Goal: Task Accomplishment & Management: Complete application form

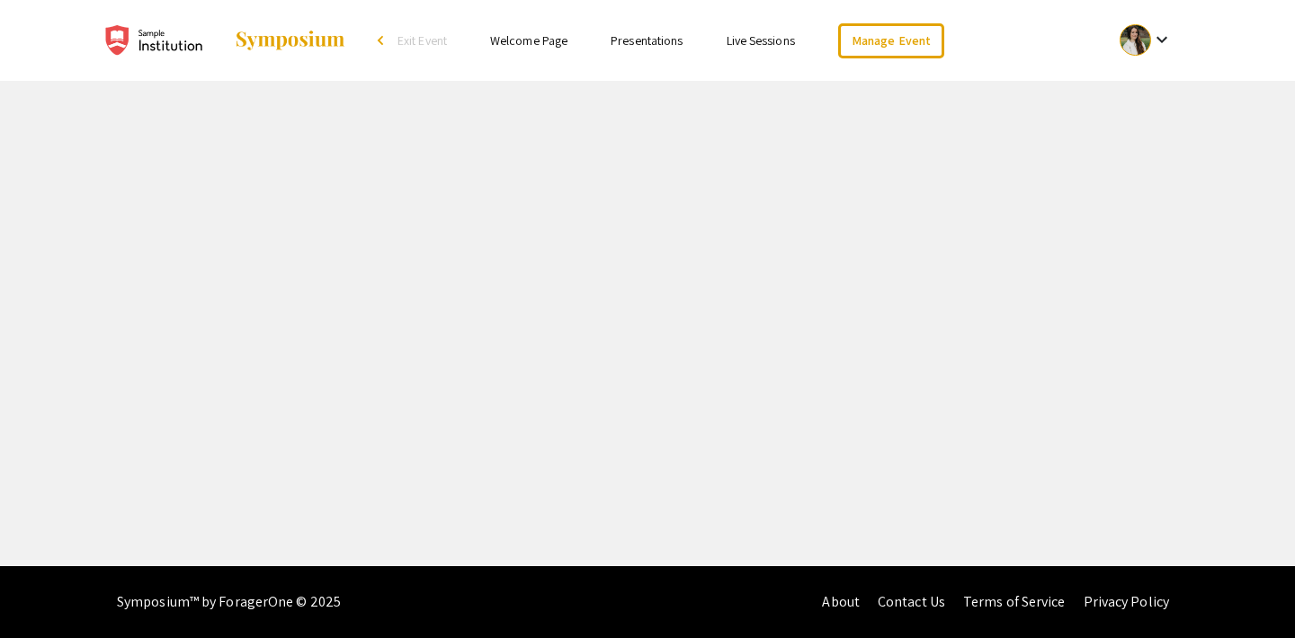
select select "8"
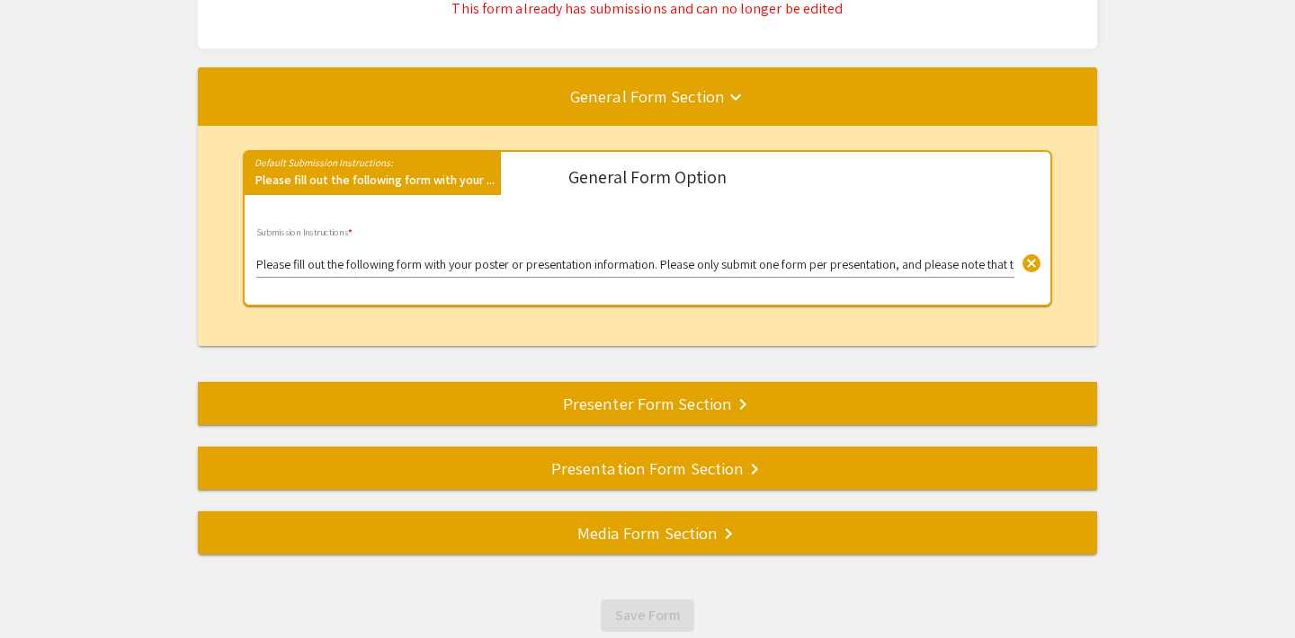
scroll to position [177, 0]
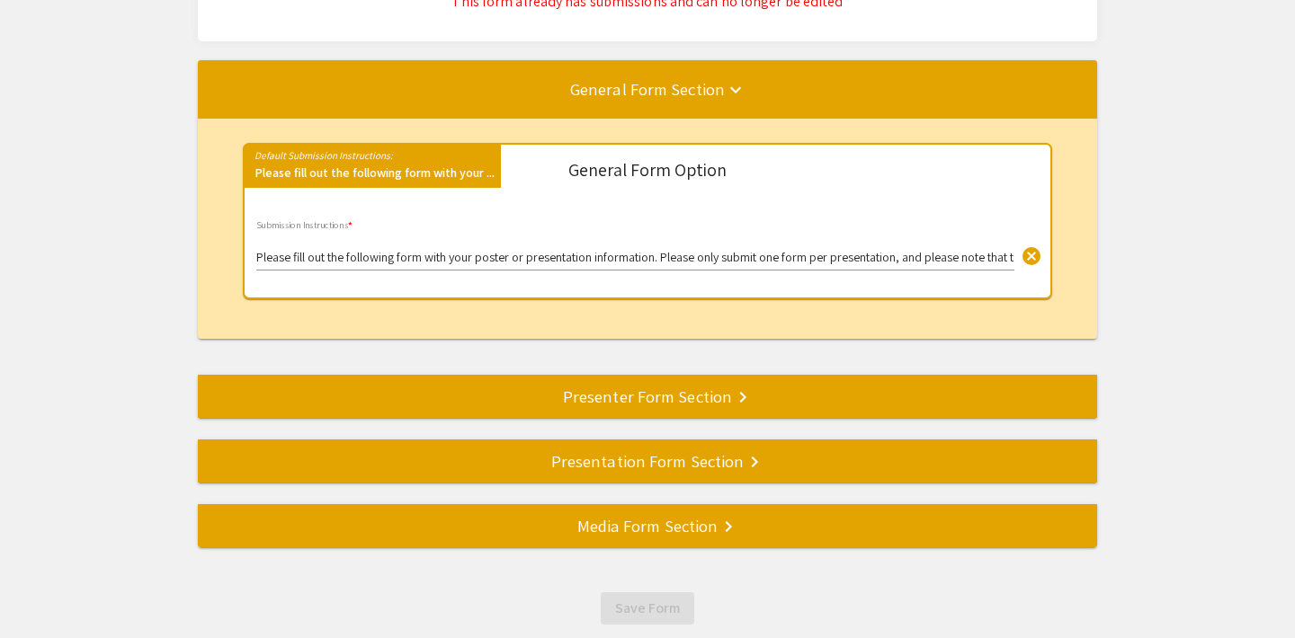
click at [571, 402] on div "Presenter Form Section keyboard_arrow_right" at bounding box center [647, 396] width 899 height 25
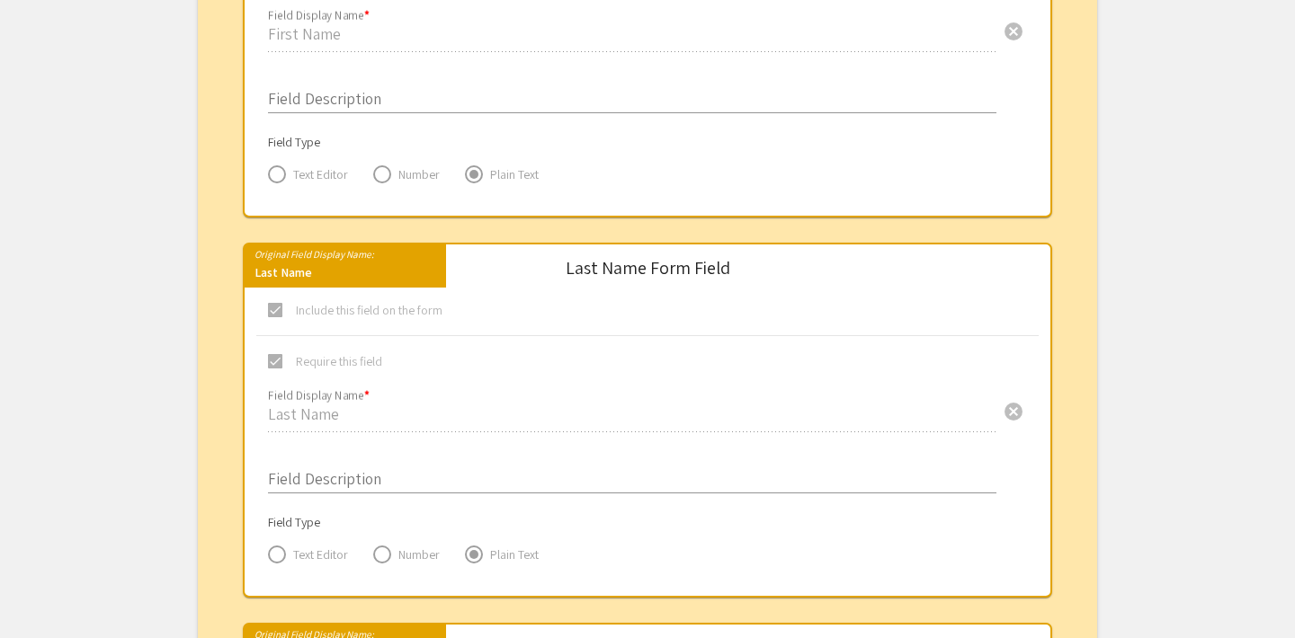
scroll to position [878, 0]
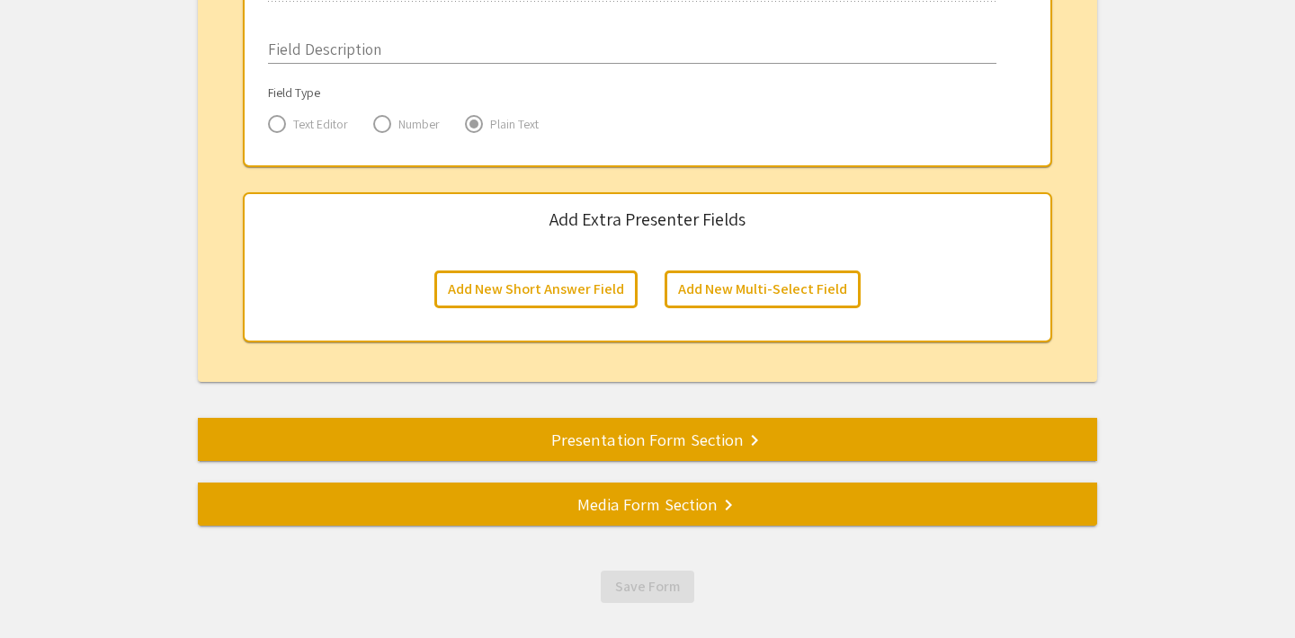
click at [542, 433] on div "Presentation Form Section keyboard_arrow_right" at bounding box center [647, 439] width 899 height 25
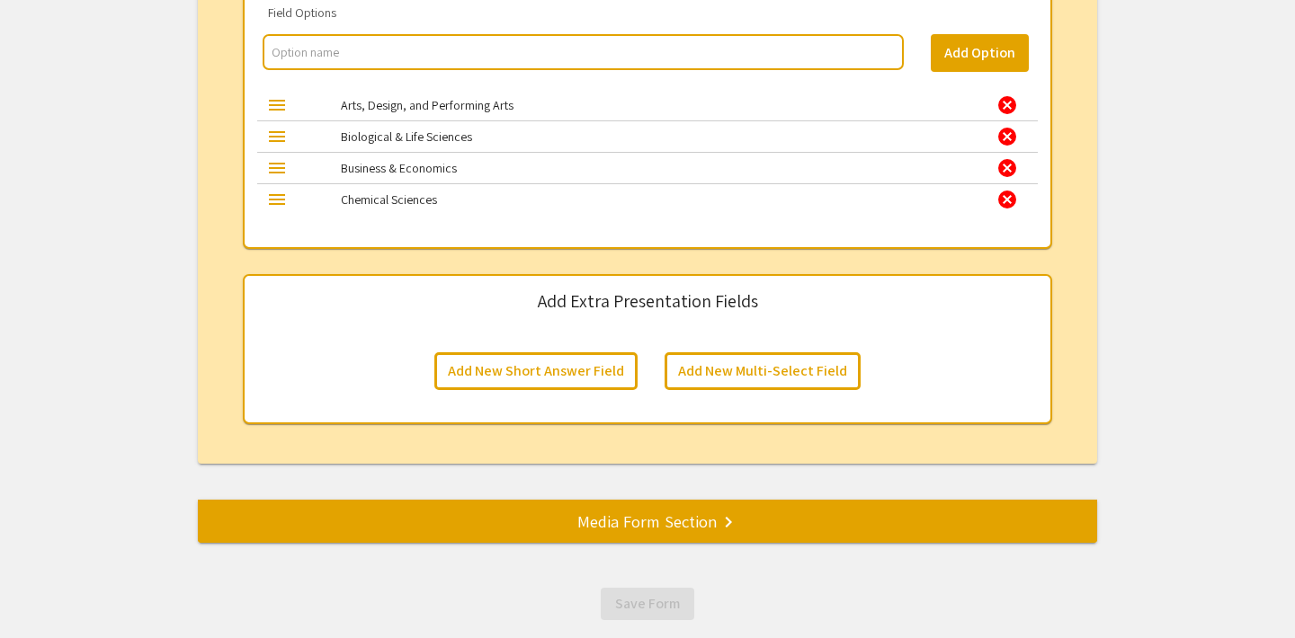
scroll to position [2485, 0]
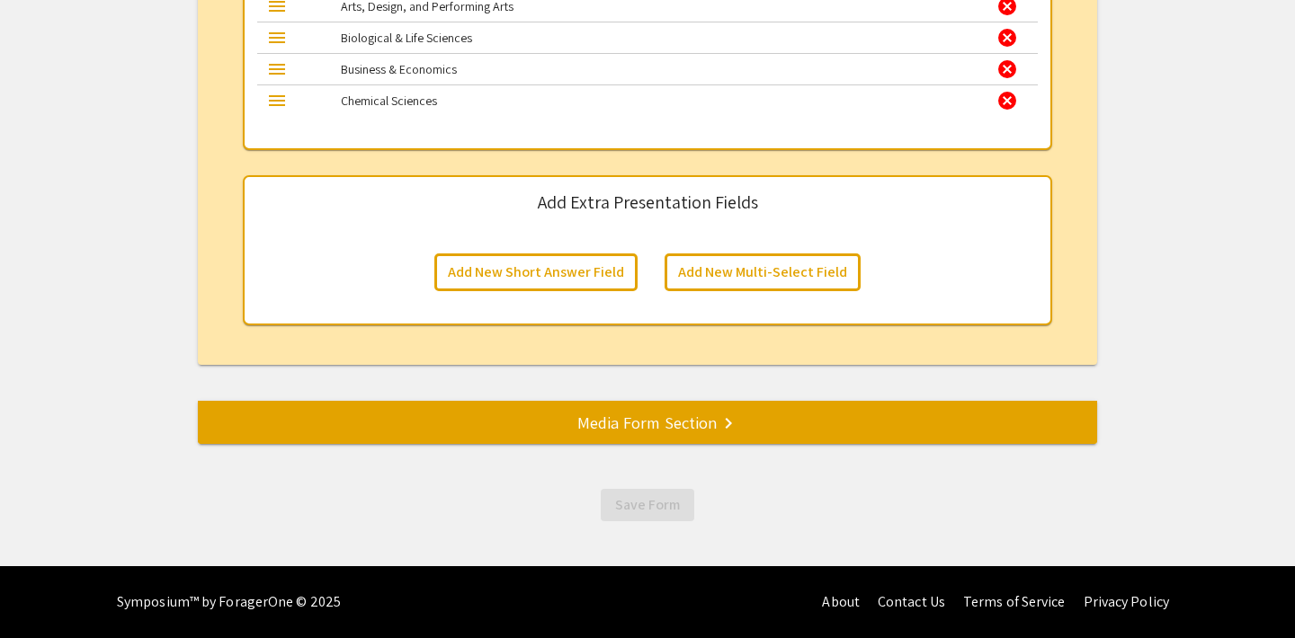
click at [537, 417] on div "Media Form Section keyboard_arrow_right" at bounding box center [647, 422] width 899 height 25
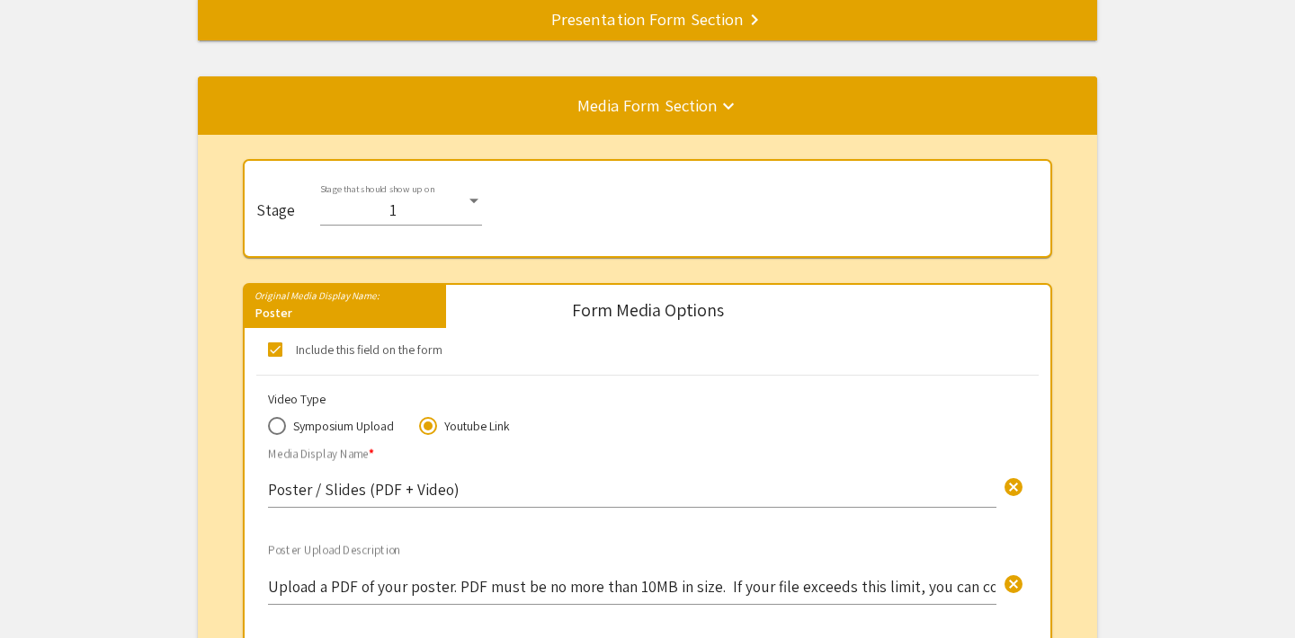
scroll to position [362, 0]
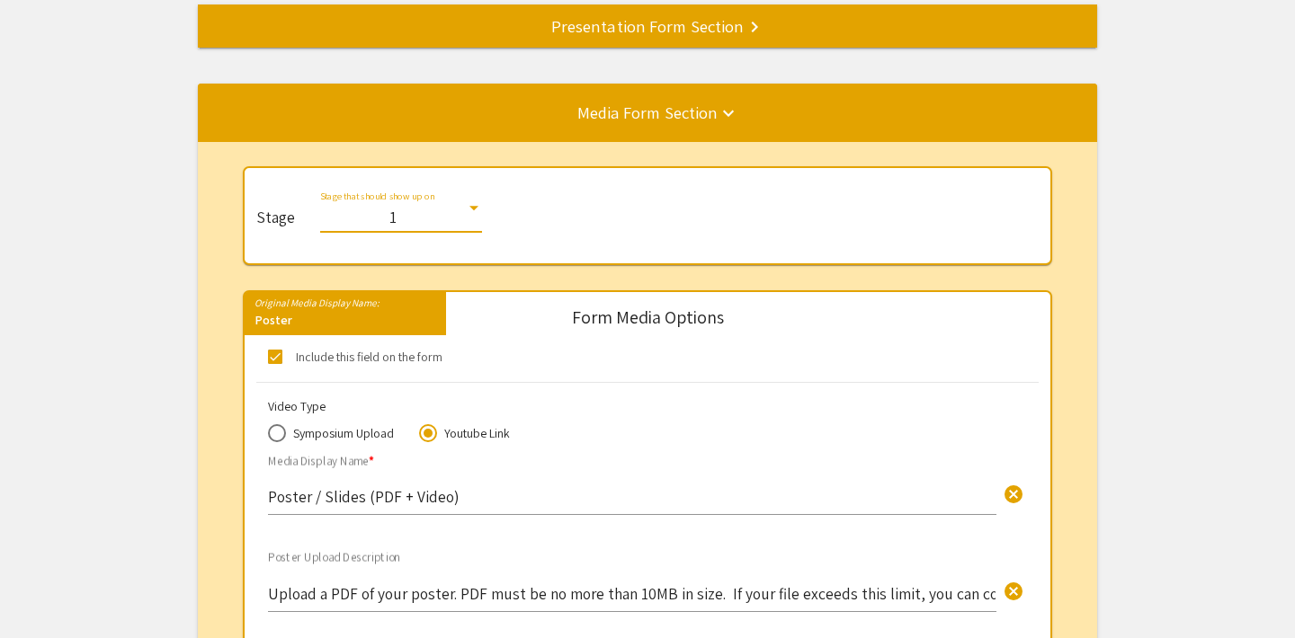
click at [389, 220] on span "1" at bounding box center [392, 217] width 7 height 21
click at [591, 184] on div at bounding box center [647, 319] width 1295 height 638
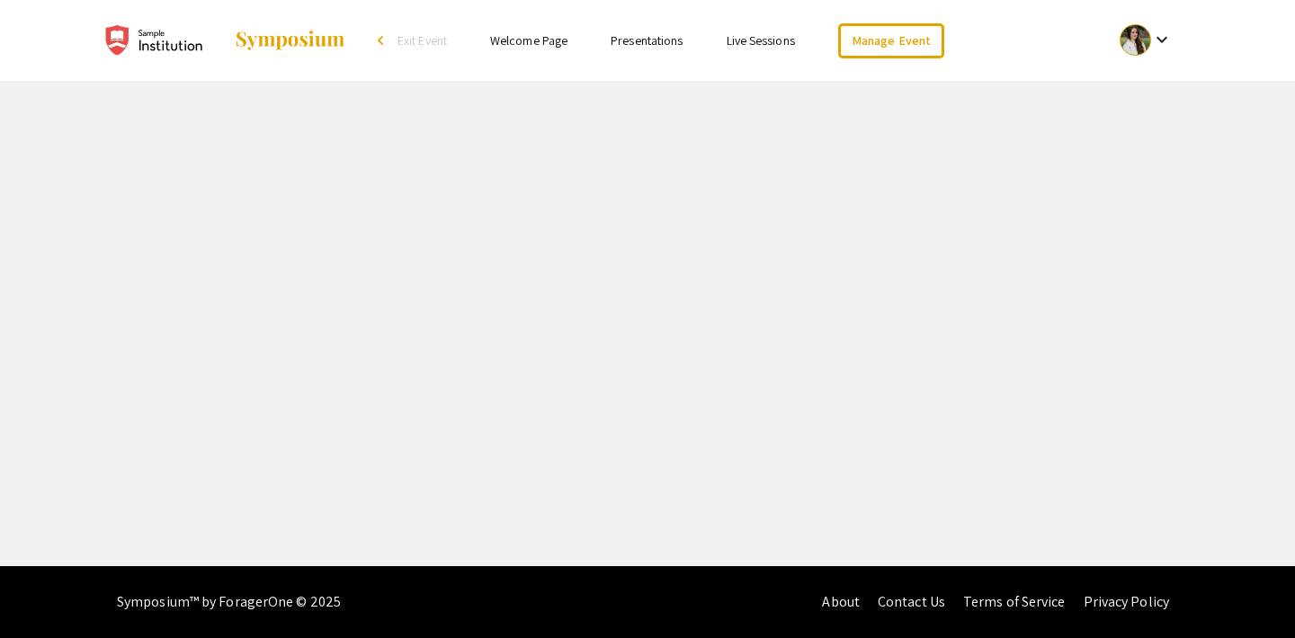
select select "8"
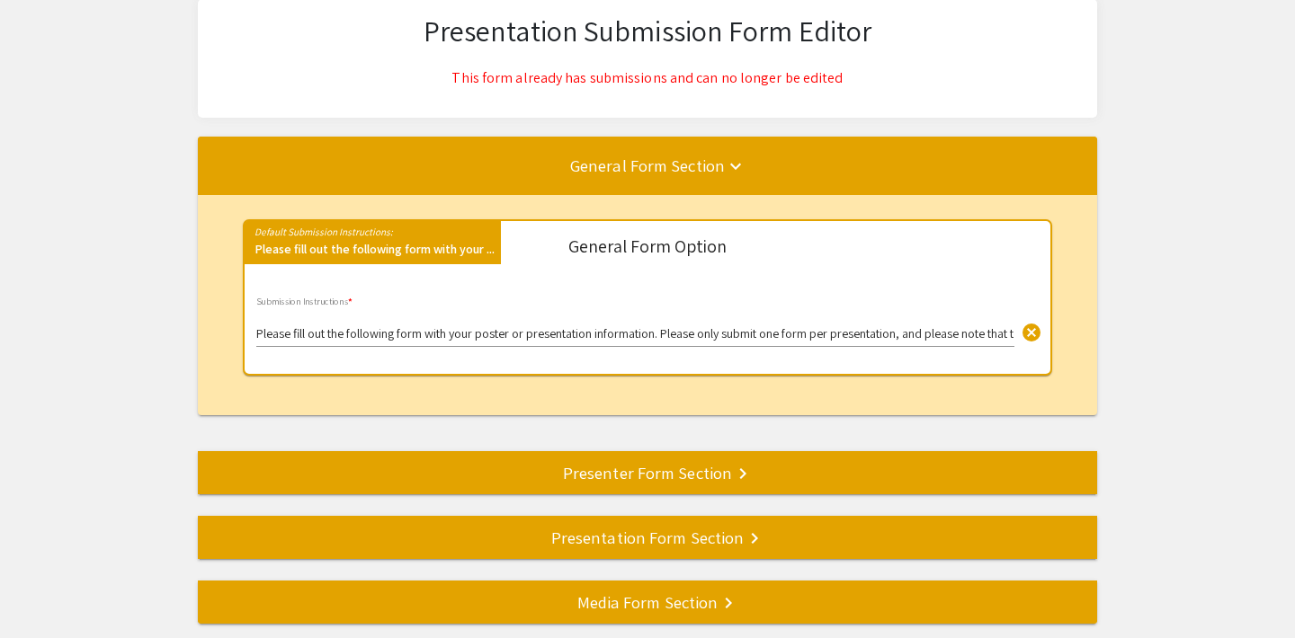
scroll to position [158, 0]
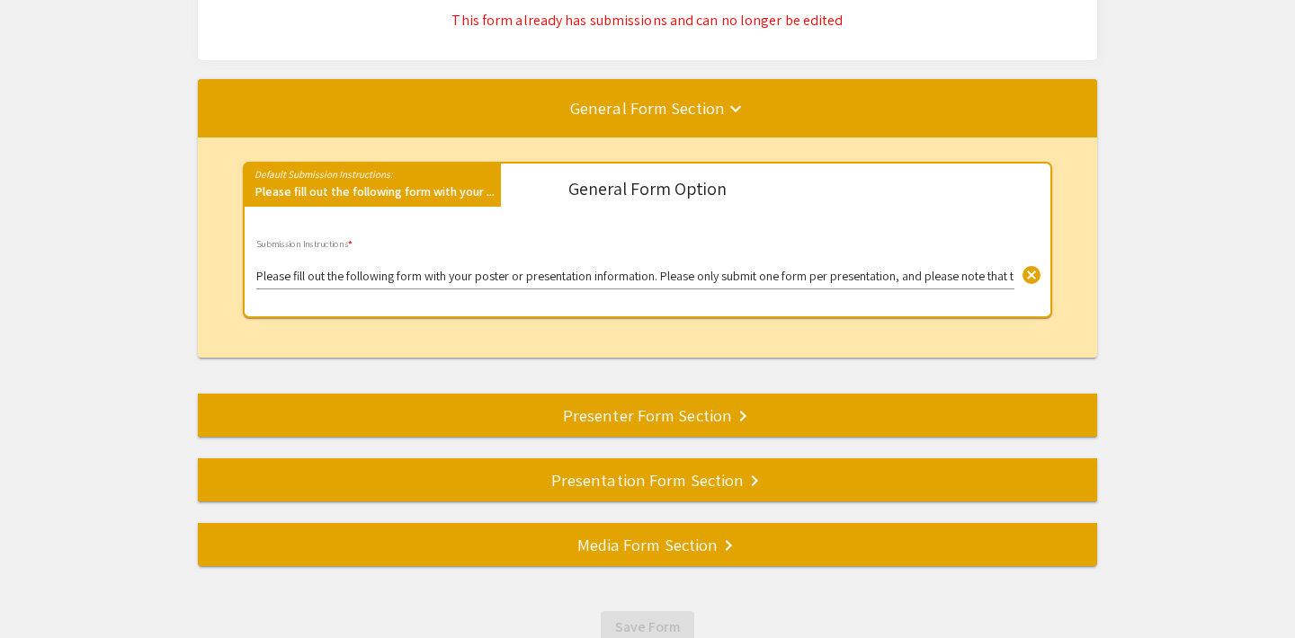
click at [610, 403] on div "Presenter Form Section keyboard_arrow_right" at bounding box center [647, 415] width 899 height 25
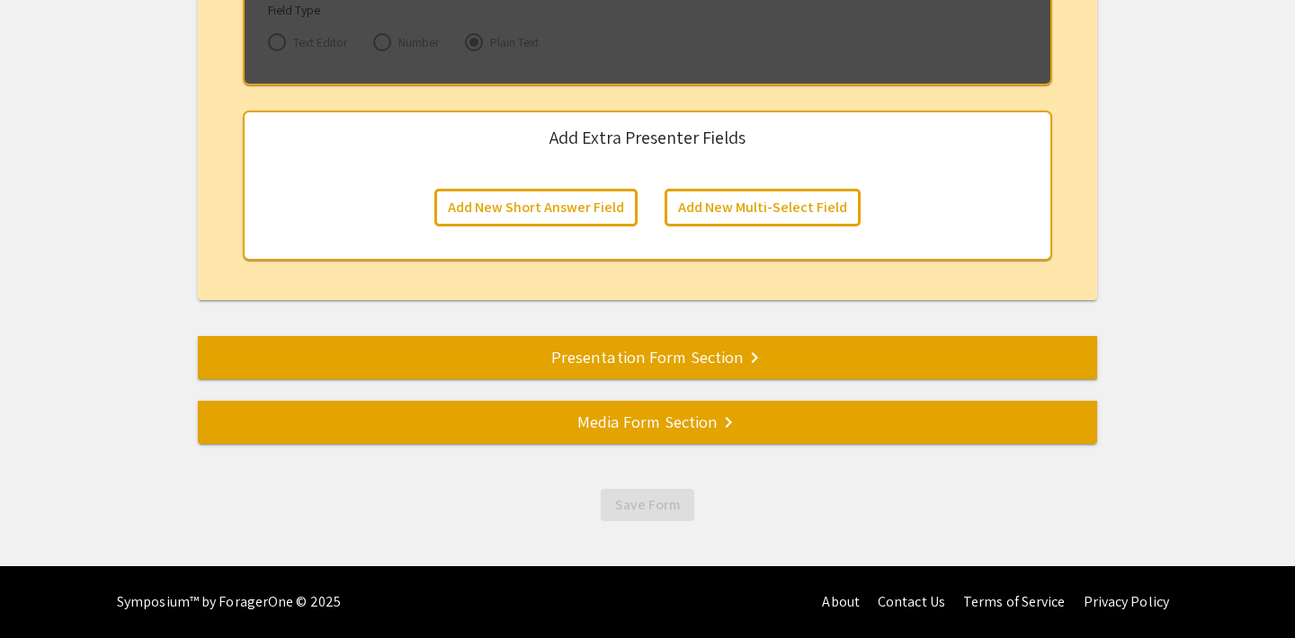
click at [595, 432] on div "Media Form Section keyboard_arrow_right" at bounding box center [647, 421] width 899 height 25
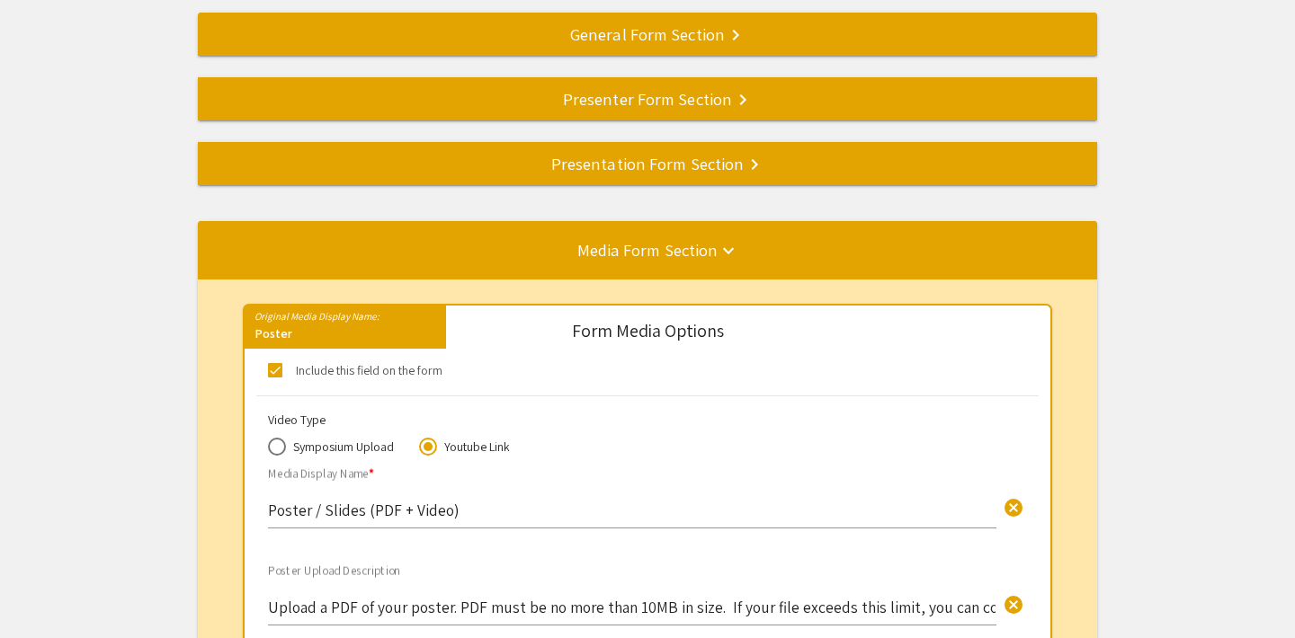
scroll to position [0, 0]
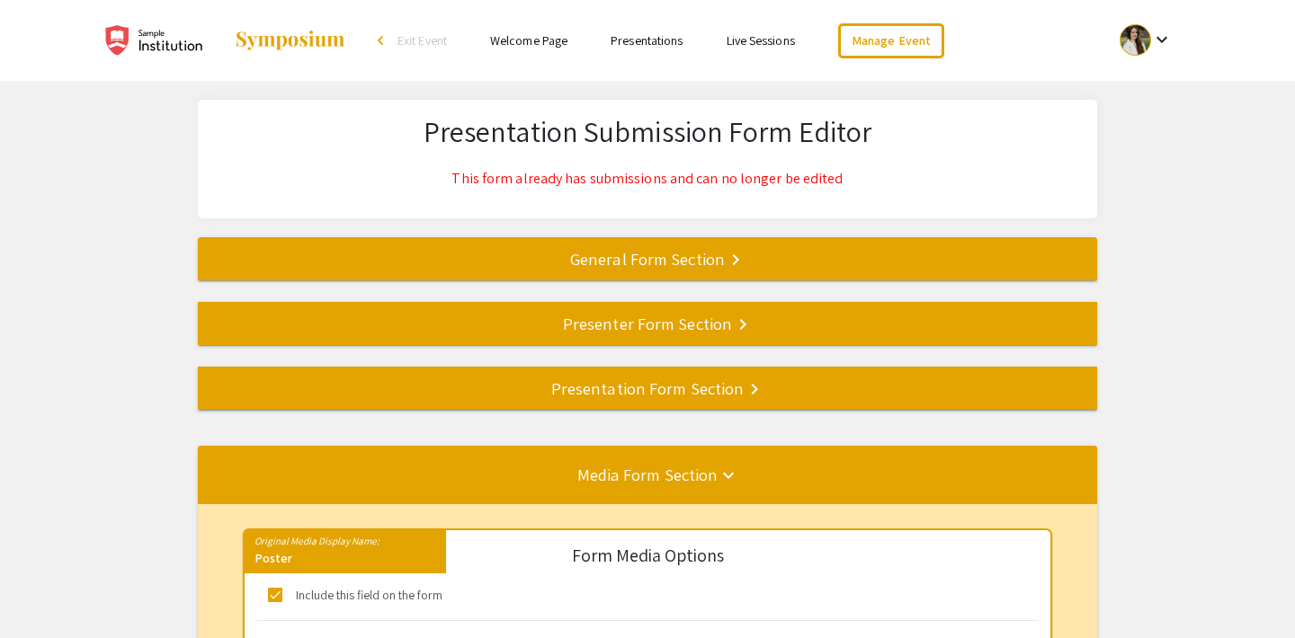
click at [622, 384] on div "Presentation Form Section keyboard_arrow_right" at bounding box center [647, 388] width 899 height 25
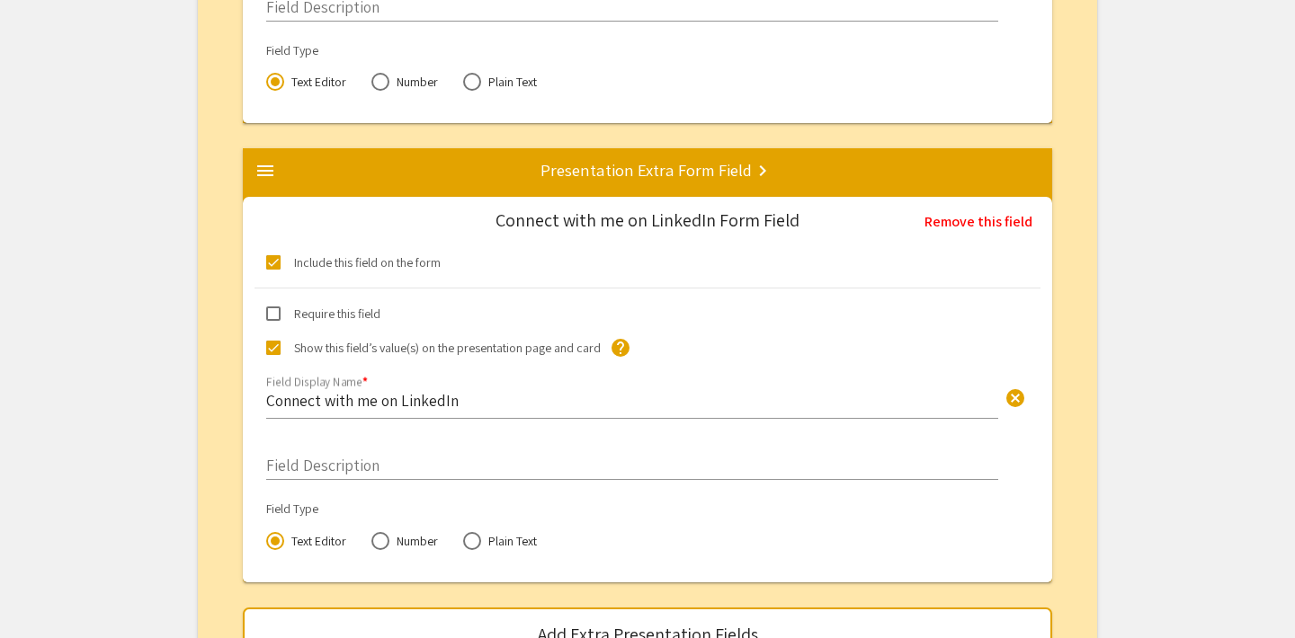
scroll to position [4428, 0]
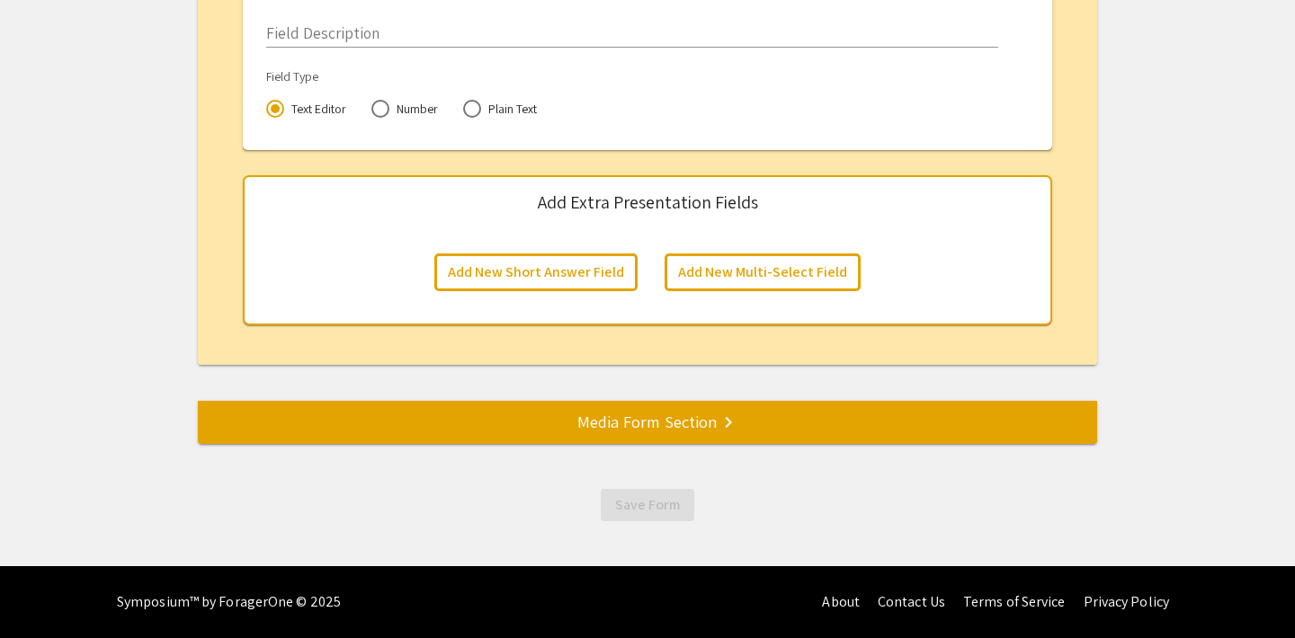
click at [680, 436] on mat-divider at bounding box center [845, 422] width 1295 height 59
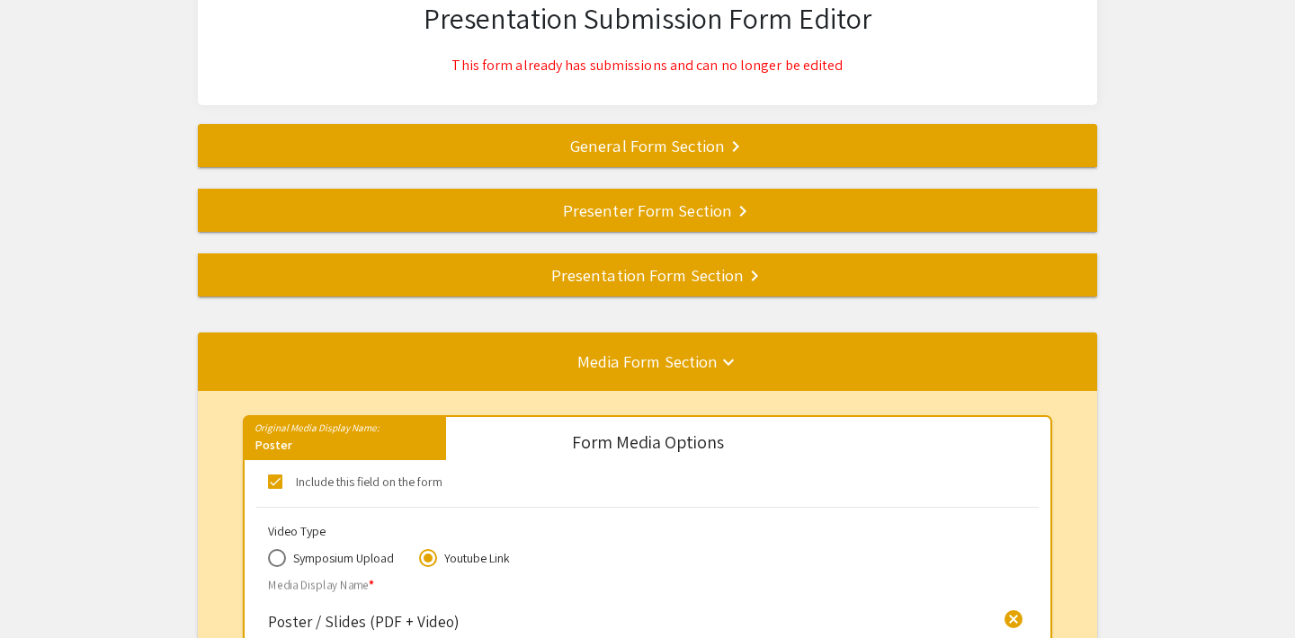
scroll to position [149, 0]
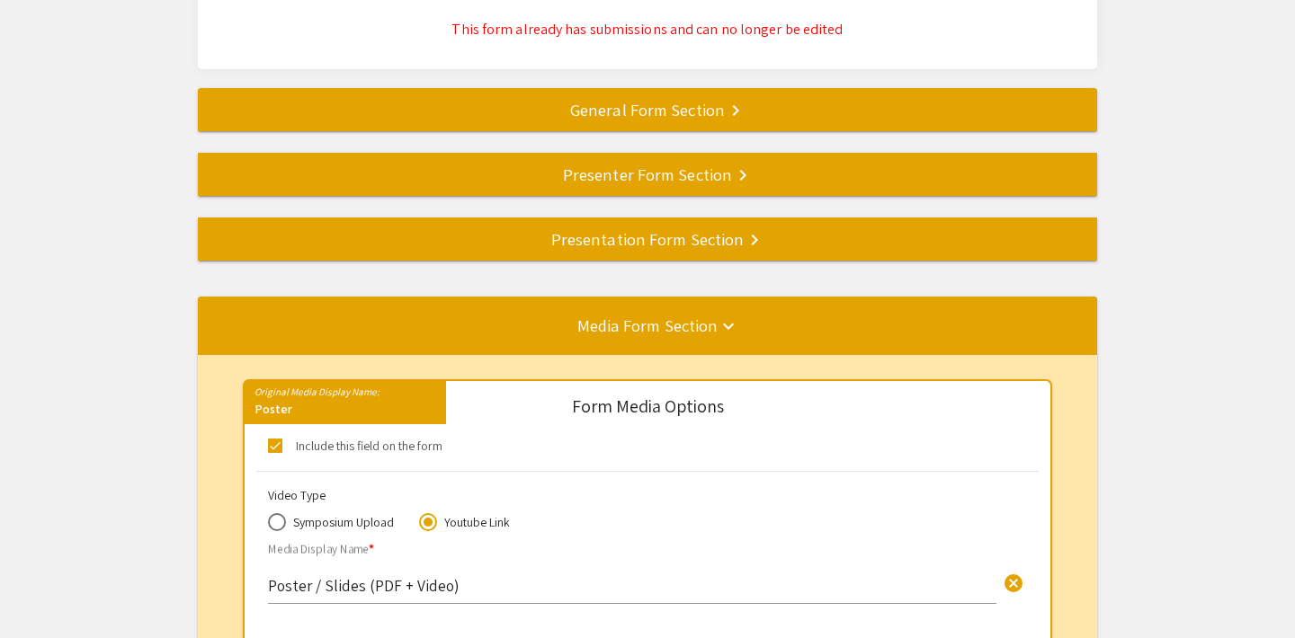
click at [633, 239] on div "Presentation Form Section keyboard_arrow_right" at bounding box center [647, 239] width 899 height 25
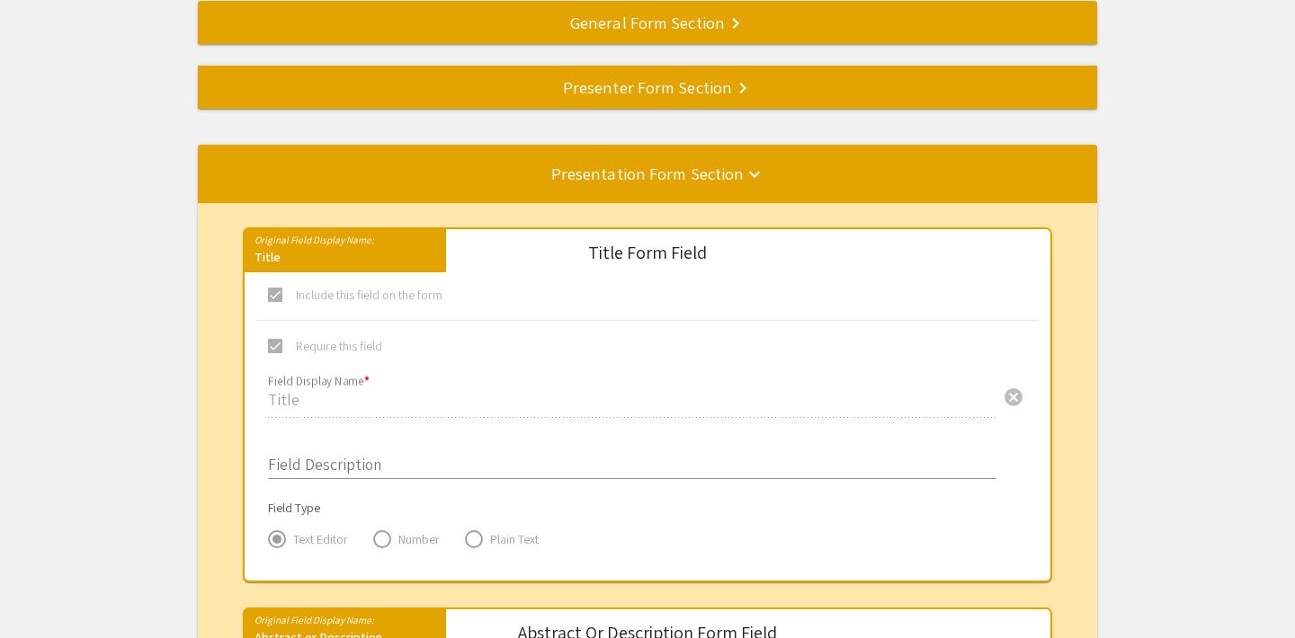
scroll to position [214, 0]
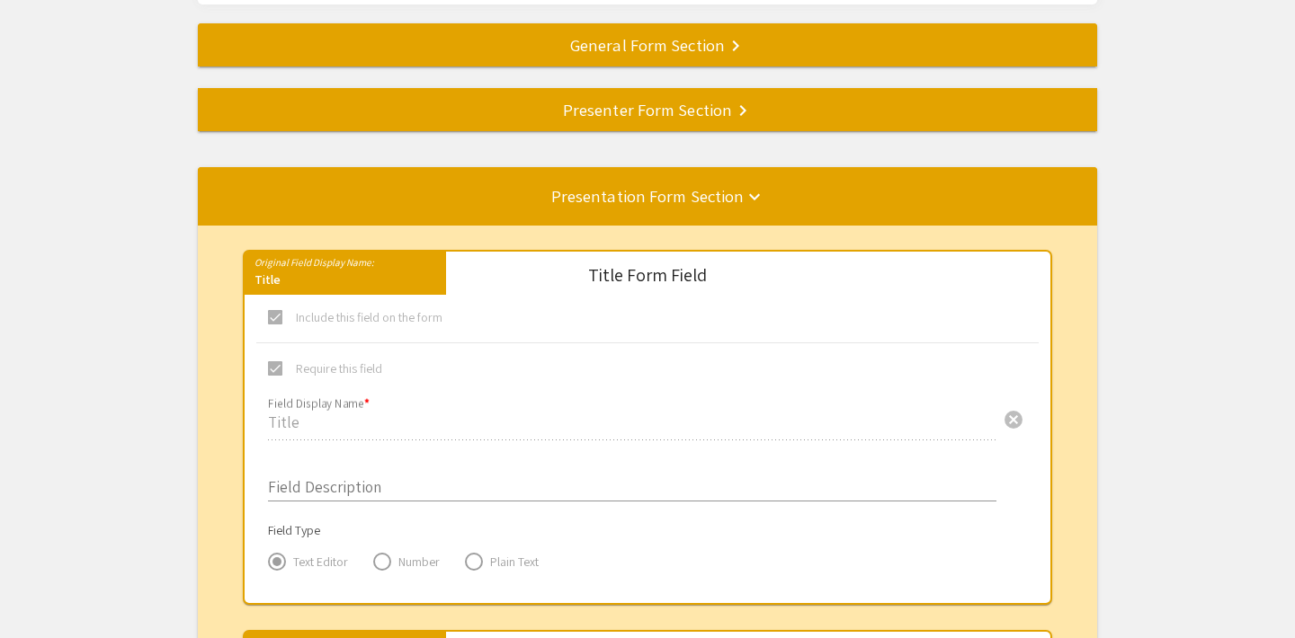
click at [702, 117] on div "Presenter Form Section keyboard_arrow_right" at bounding box center [647, 109] width 899 height 25
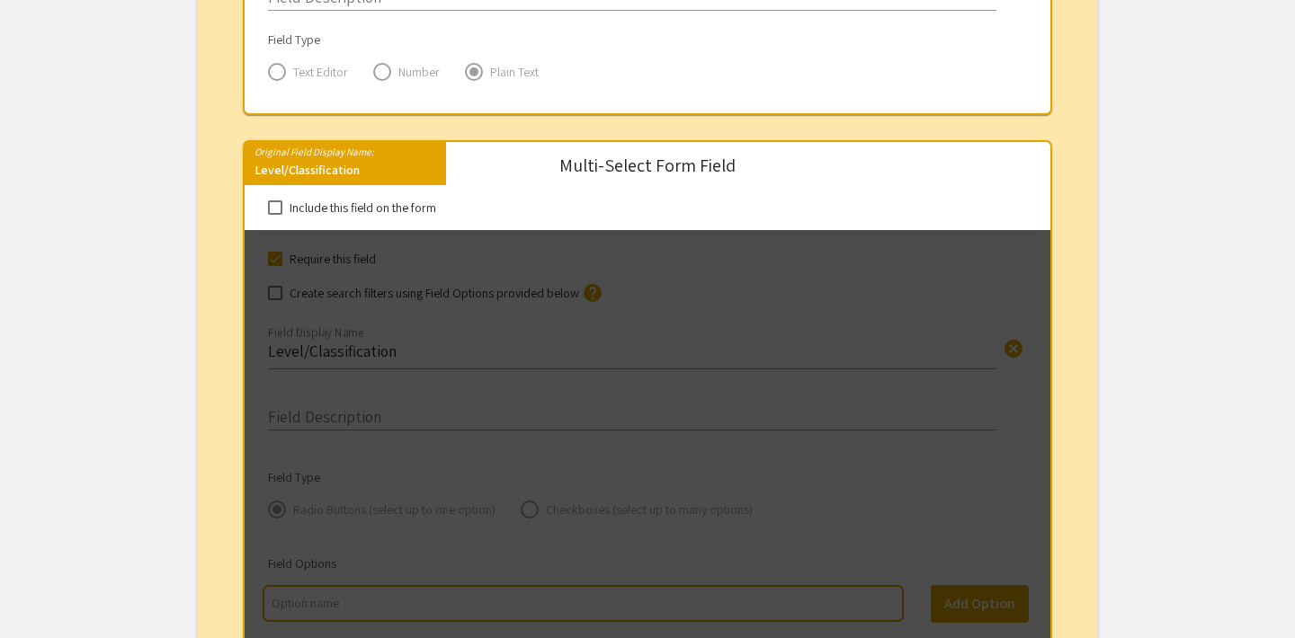
scroll to position [1744, 0]
